Goal: Task Accomplishment & Management: Complete application form

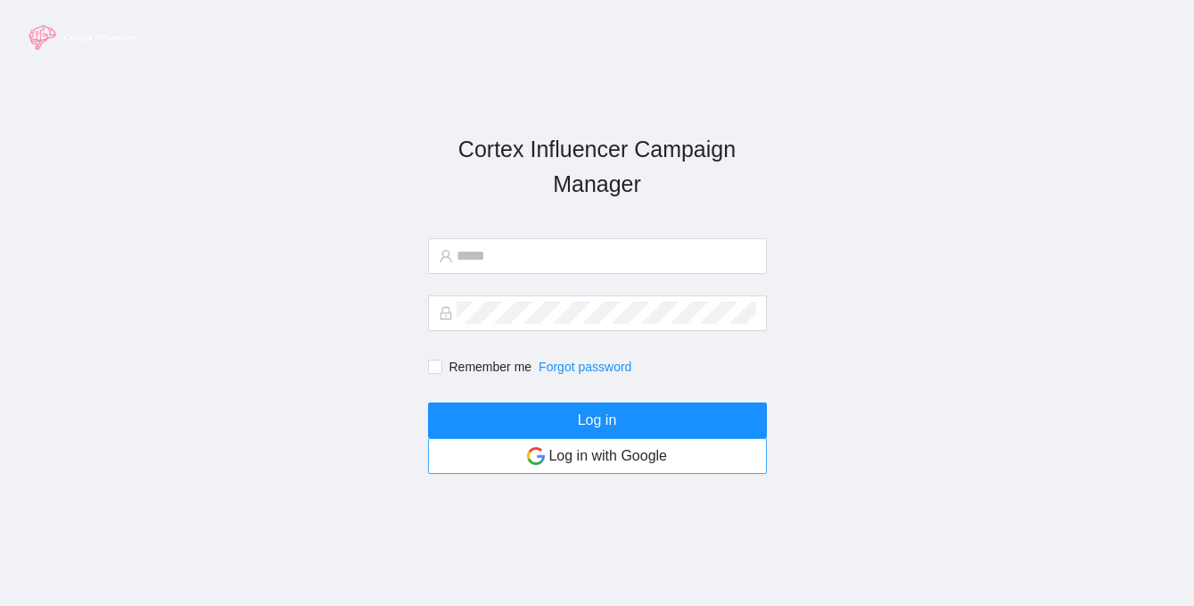
click at [565, 456] on article "Log in with Google" at bounding box center [607, 455] width 119 height 22
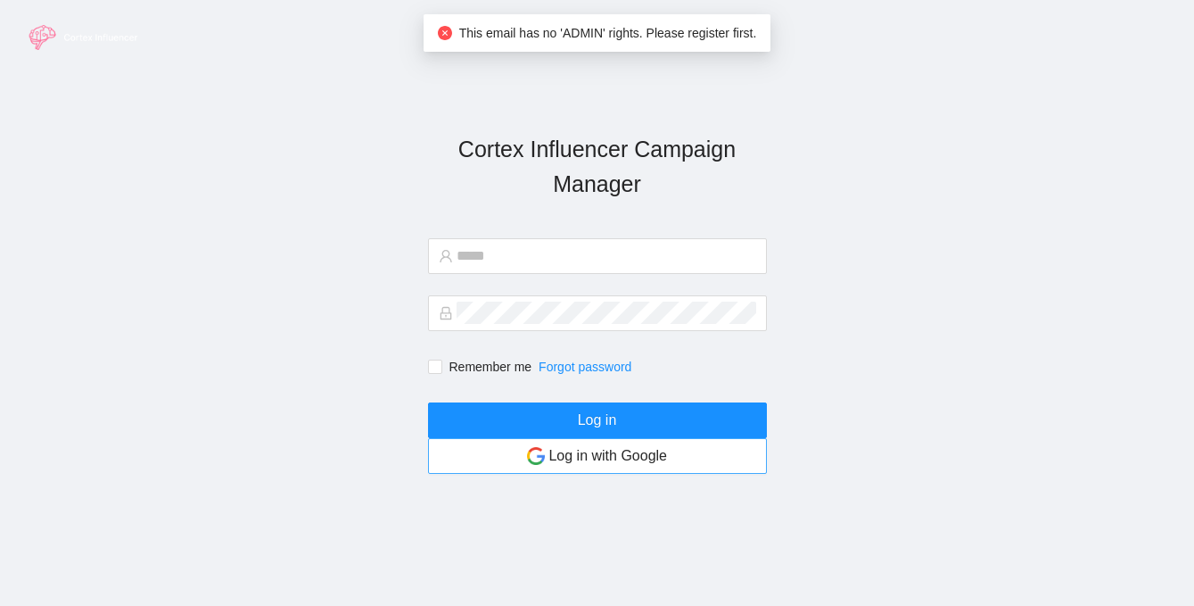
click at [574, 461] on article "Log in with Google" at bounding box center [607, 455] width 119 height 22
click at [606, 456] on article "Log in with Google" at bounding box center [607, 455] width 119 height 22
click at [438, 35] on icon "close-circle" at bounding box center [445, 33] width 14 height 14
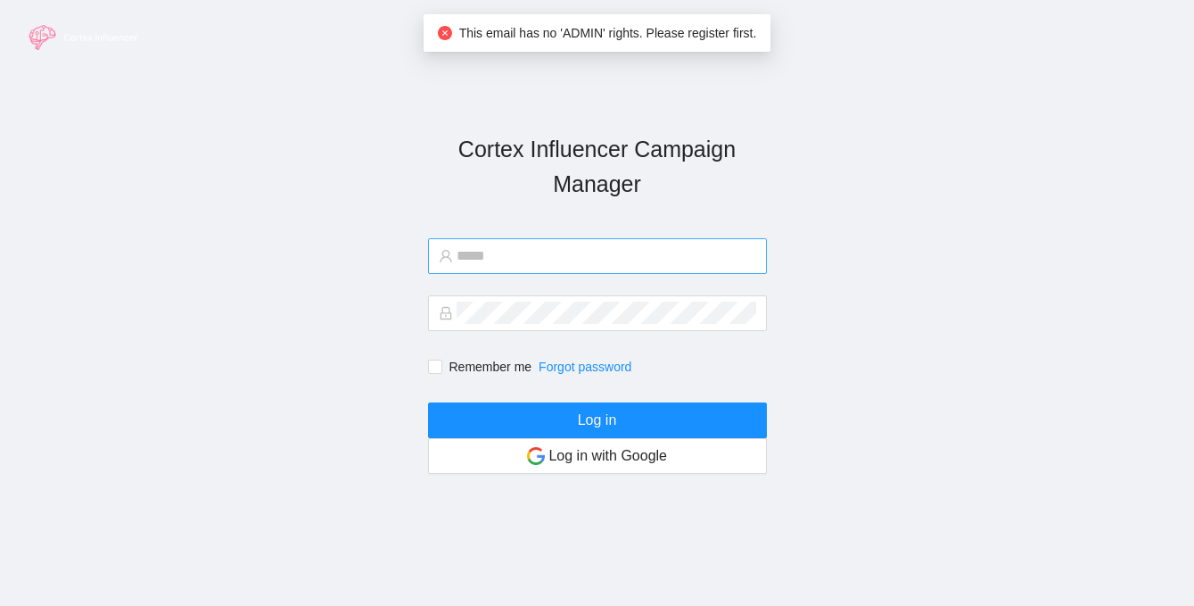
click at [493, 254] on input "text" at bounding box center [607, 255] width 300 height 22
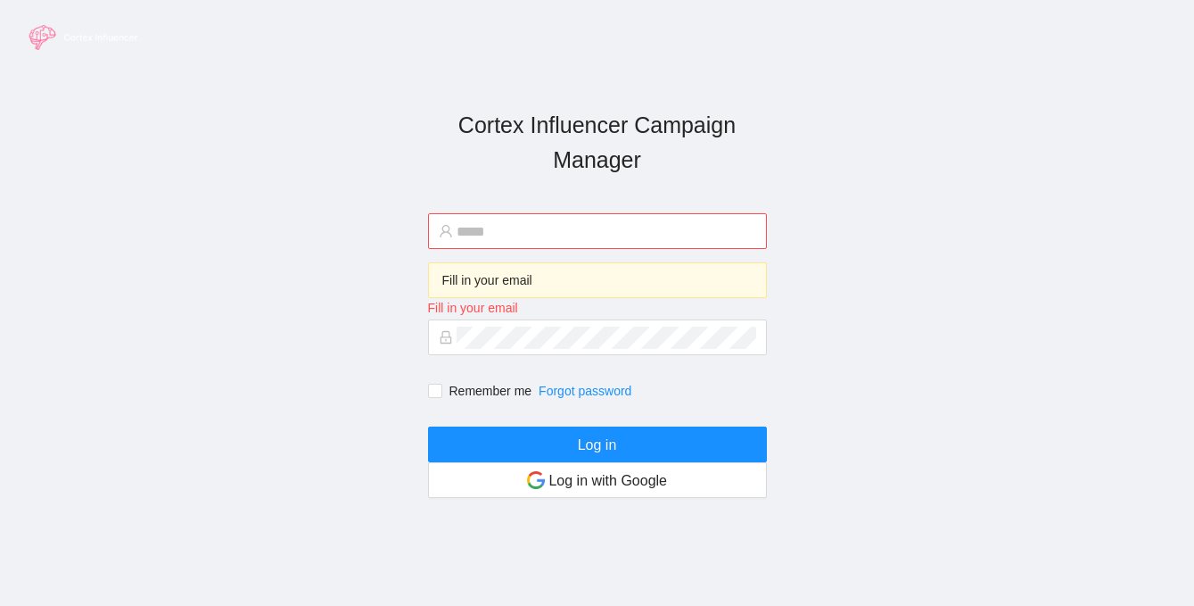
click at [45, 35] on img at bounding box center [85, 37] width 134 height 39
